Goal: Transaction & Acquisition: Subscribe to service/newsletter

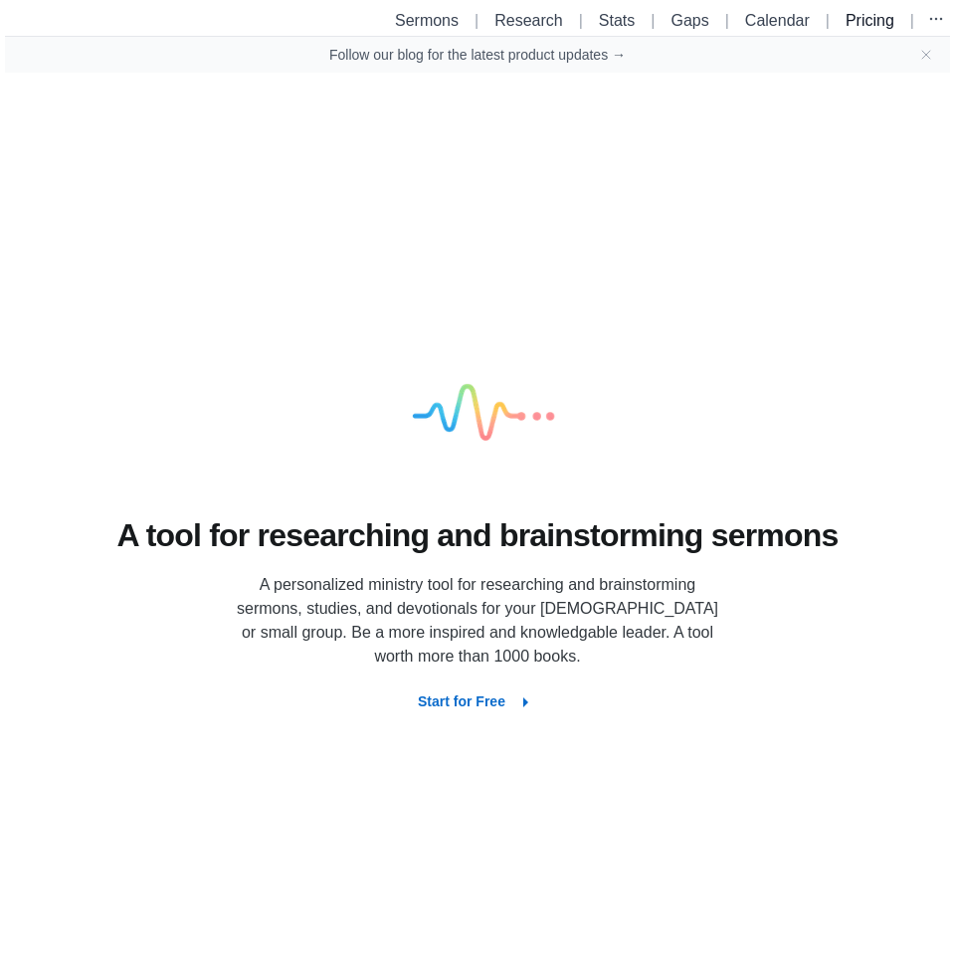
click at [876, 17] on link "Pricing" at bounding box center [869, 20] width 49 height 17
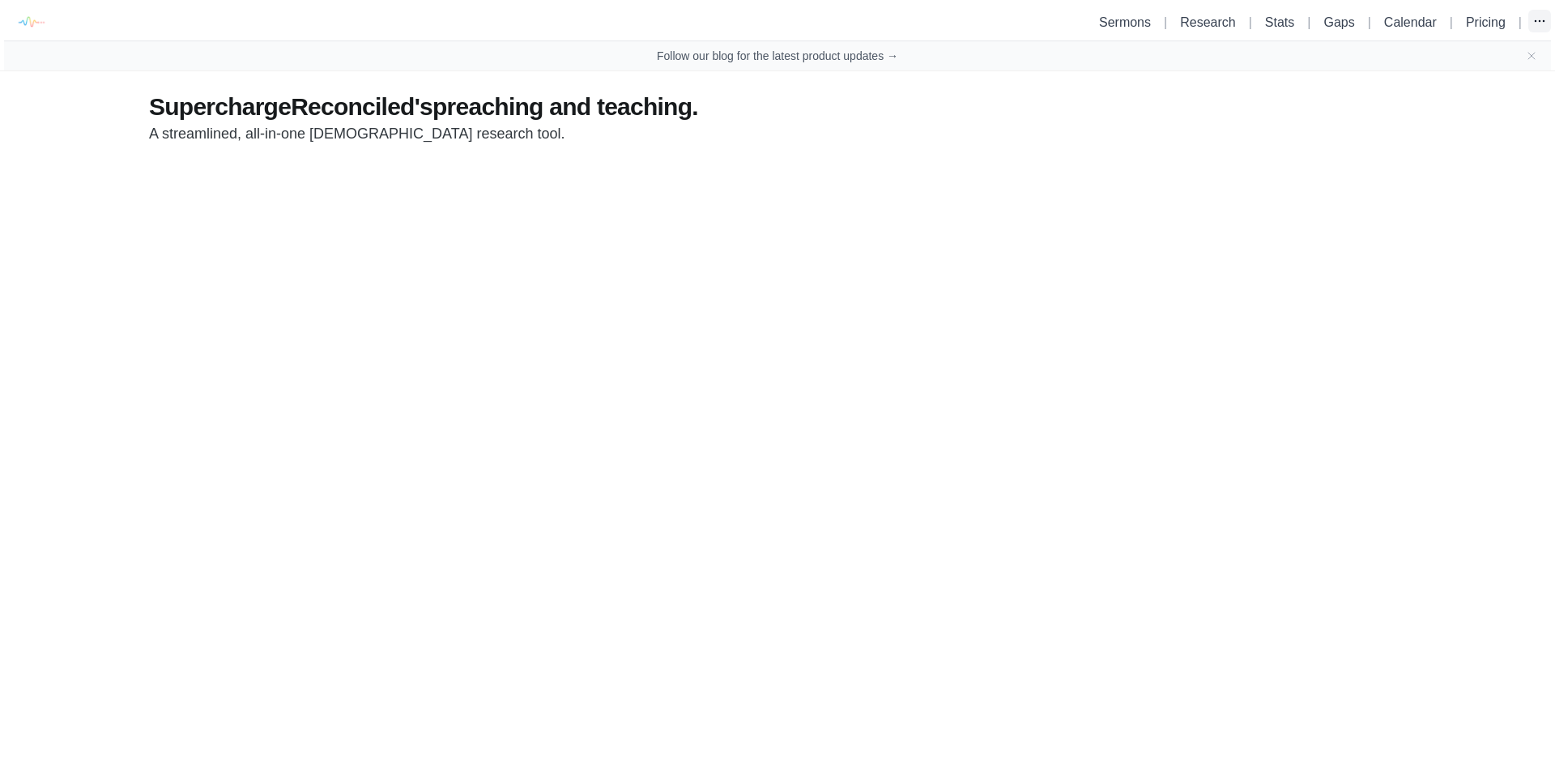
click at [777, 24] on icon "button" at bounding box center [1540, 21] width 16 height 16
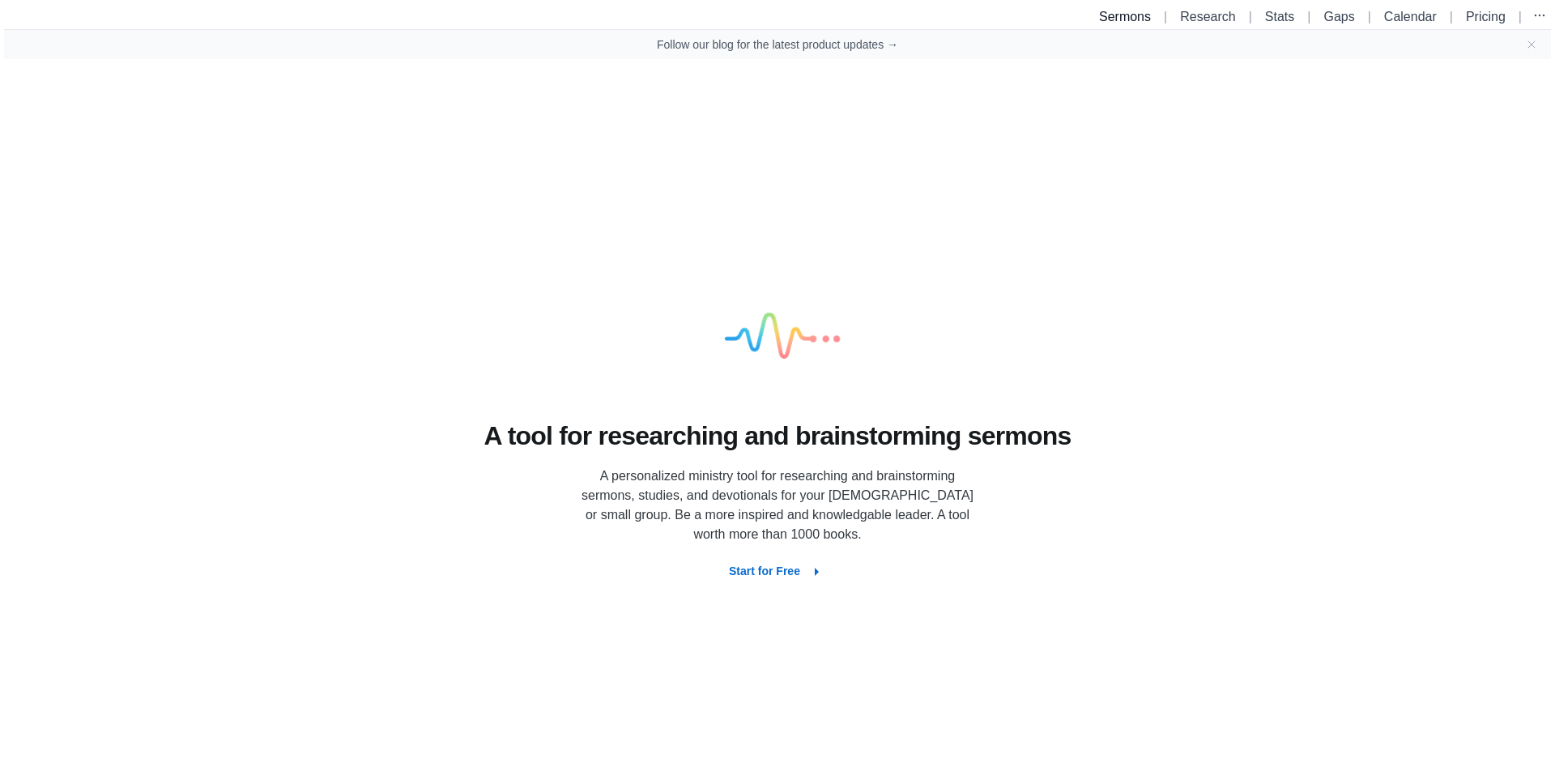
click at [1111, 11] on link "Sermons" at bounding box center [1126, 16] width 52 height 14
